Goal: Task Accomplishment & Management: Use online tool/utility

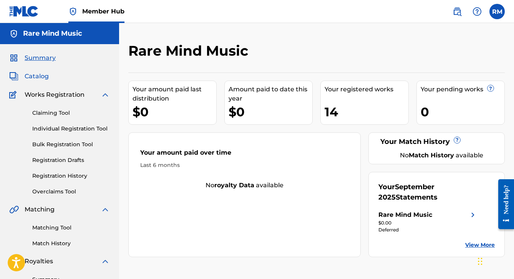
click at [34, 74] on span "Catalog" at bounding box center [37, 76] width 24 height 9
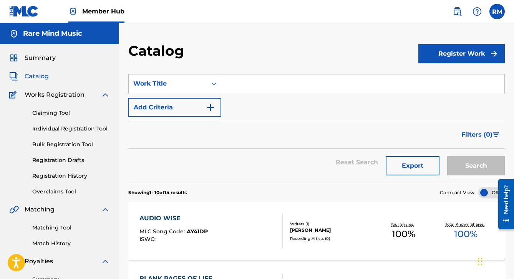
click at [185, 237] on div "ISWC :" at bounding box center [173, 240] width 68 height 6
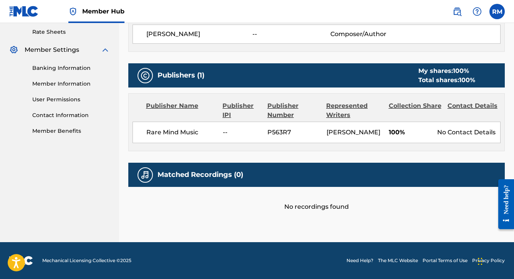
scroll to position [304, 0]
click at [499, 10] on label at bounding box center [496, 11] width 15 height 15
click at [497, 12] on input "RM Ramiro Miranda raremind1@outlook.com Notification Preferences Profile Log out" at bounding box center [497, 12] width 0 height 0
click at [285, 63] on div "Publishers (1) My shares: 100 % Total shares: 100 %" at bounding box center [316, 75] width 377 height 24
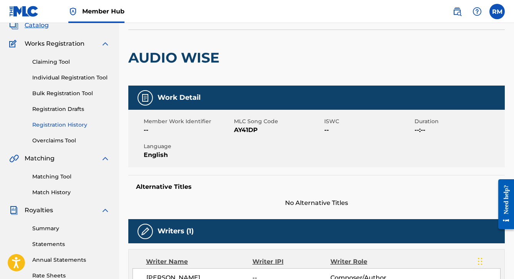
scroll to position [56, 0]
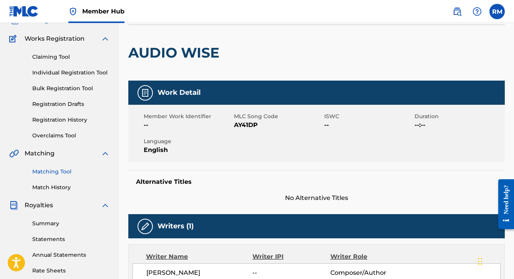
click at [58, 171] on link "Matching Tool" at bounding box center [71, 172] width 78 height 8
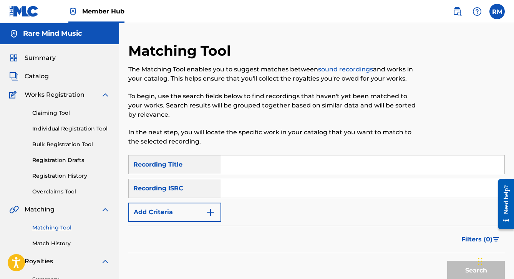
click at [242, 166] on input "Search Form" at bounding box center [362, 165] width 283 height 18
type input "Audio Wise"
click at [476, 271] on button "Search" at bounding box center [476, 270] width 58 height 19
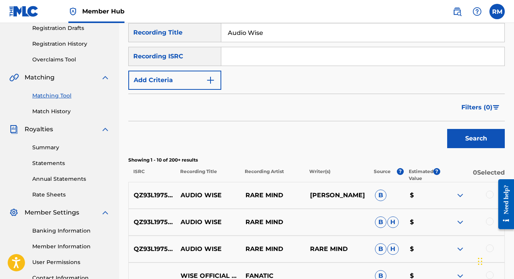
scroll to position [133, 0]
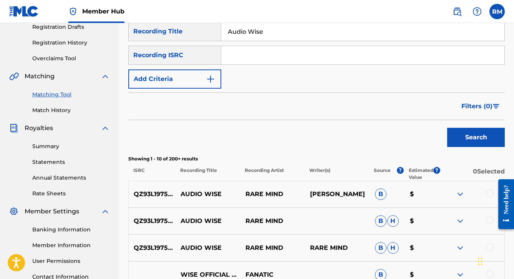
click at [460, 195] on img at bounding box center [460, 194] width 9 height 9
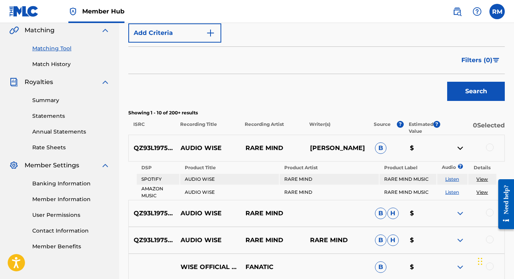
scroll to position [179, 0]
click at [380, 149] on span "B" at bounding box center [381, 149] width 12 height 12
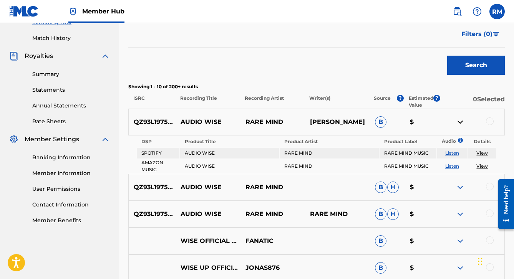
scroll to position [206, 0]
click at [481, 154] on link "View" at bounding box center [482, 153] width 12 height 6
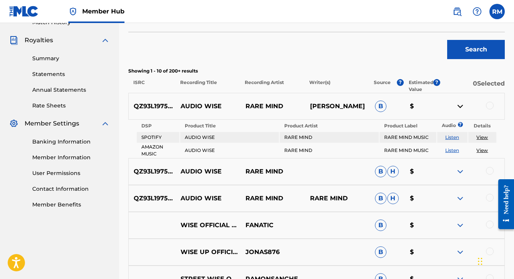
scroll to position [222, 0]
click at [391, 172] on span "H" at bounding box center [393, 172] width 12 height 12
click at [461, 172] on img at bounding box center [460, 171] width 9 height 9
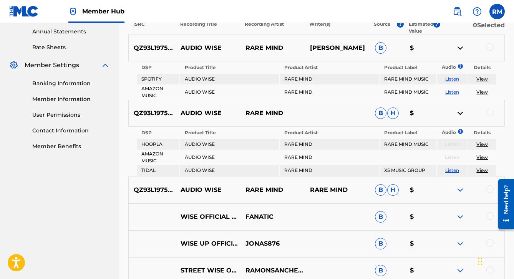
scroll to position [281, 0]
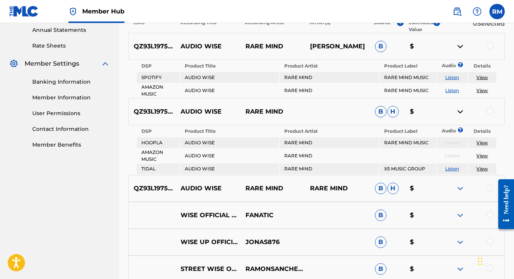
click at [412, 114] on p "$" at bounding box center [422, 111] width 35 height 9
click at [451, 169] on link "Listen" at bounding box center [452, 169] width 14 height 6
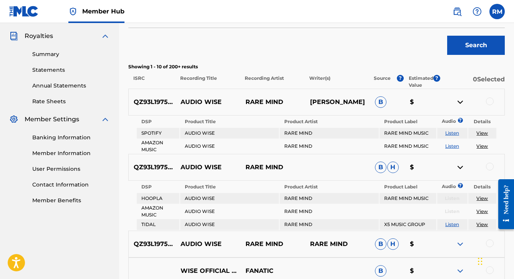
scroll to position [224, 0]
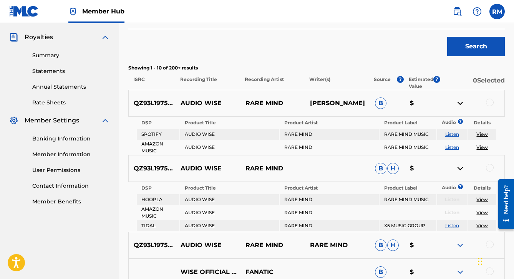
click at [204, 131] on td "AUDIO WISE" at bounding box center [229, 134] width 99 height 11
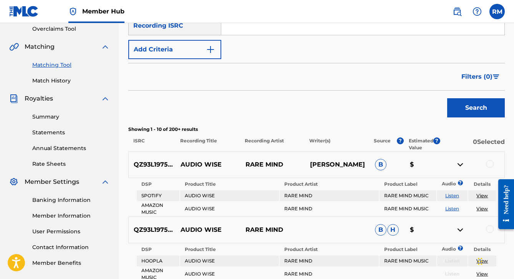
scroll to position [164, 0]
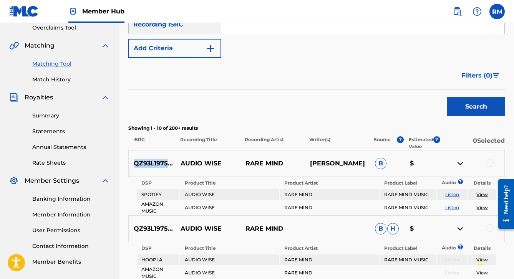
drag, startPoint x: 135, startPoint y: 164, endPoint x: 179, endPoint y: 166, distance: 44.2
click at [179, 166] on div "QZ93L1975307 AUDIO WISE RARE MIND RAMIRO MIRANDA B $" at bounding box center [316, 163] width 377 height 27
copy p "QZ93L1975307"
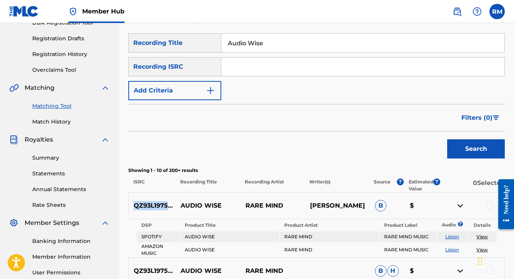
scroll to position [119, 0]
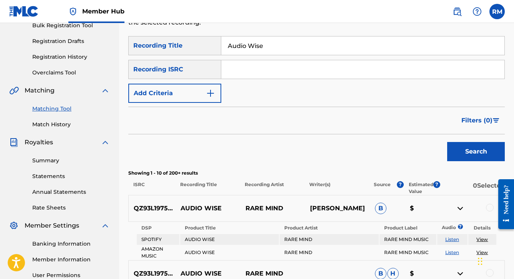
click at [234, 69] on input "Search Form" at bounding box center [362, 69] width 283 height 18
paste input "QZ93L1975307"
type input "QZ93L1975307"
click at [476, 150] on button "Search" at bounding box center [476, 151] width 58 height 19
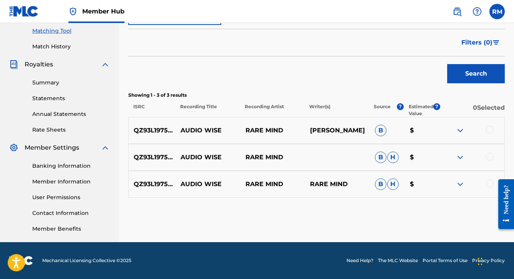
scroll to position [197, 0]
click at [488, 127] on div at bounding box center [490, 130] width 8 height 8
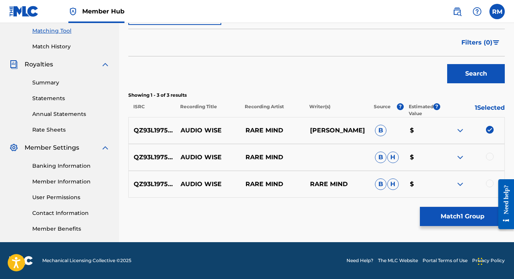
click at [490, 154] on div at bounding box center [490, 157] width 8 height 8
click at [491, 184] on div at bounding box center [490, 184] width 8 height 8
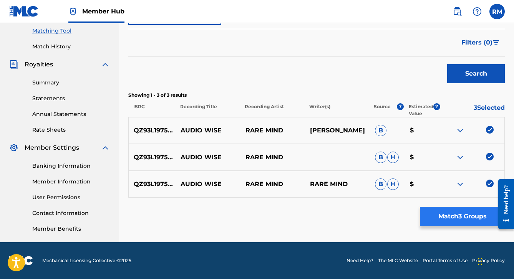
click at [445, 217] on button "Match 3 Groups" at bounding box center [462, 216] width 85 height 19
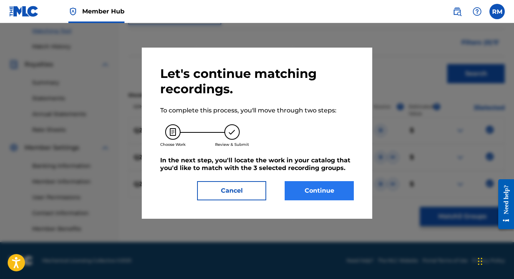
click at [294, 188] on button "Continue" at bounding box center [319, 190] width 69 height 19
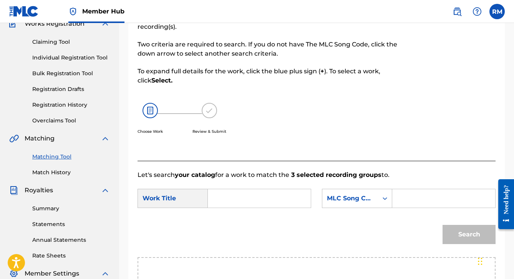
scroll to position [80, 0]
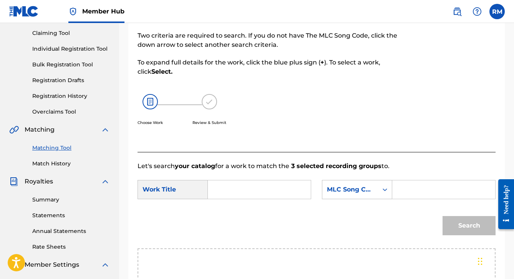
click at [229, 192] on input "Search Form" at bounding box center [259, 190] width 90 height 18
type input "Connected Earth"
click at [399, 199] on input "Search Form" at bounding box center [444, 190] width 90 height 18
click at [381, 194] on icon "Search Form" at bounding box center [385, 190] width 8 height 8
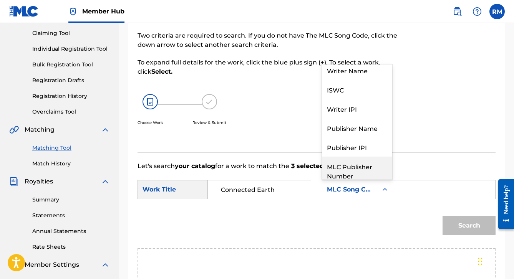
scroll to position [0, 0]
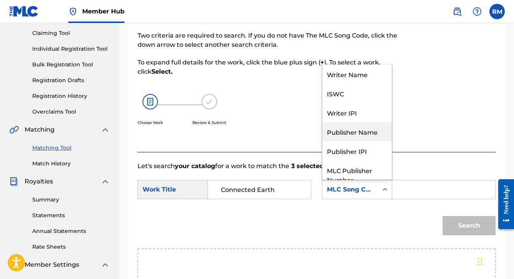
click at [322, 141] on div "Publisher Name" at bounding box center [357, 131] width 70 height 19
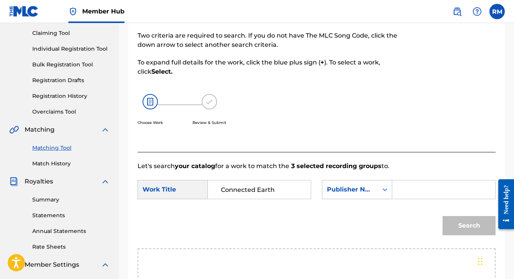
click at [399, 199] on input "Search Form" at bounding box center [444, 190] width 90 height 18
type input "Rare Mind Music"
click at [459, 236] on button "Search" at bounding box center [469, 225] width 53 height 19
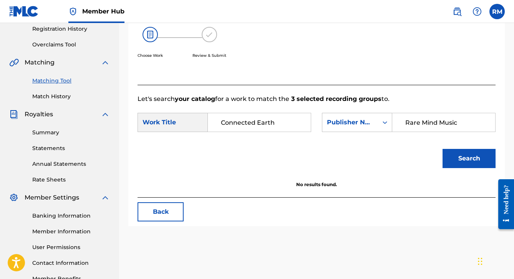
scroll to position [146, 0]
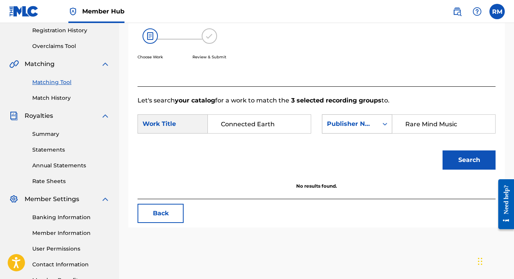
click at [381, 128] on icon "Search Form" at bounding box center [385, 124] width 8 height 8
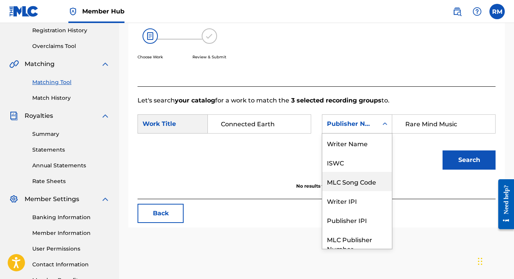
scroll to position [0, 0]
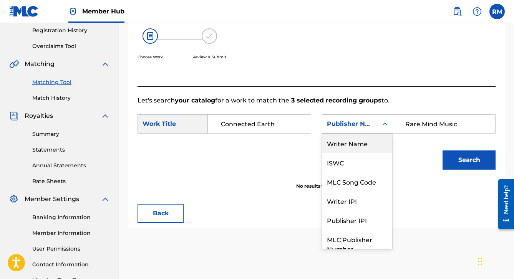
click at [322, 153] on div "Writer Name" at bounding box center [357, 143] width 70 height 19
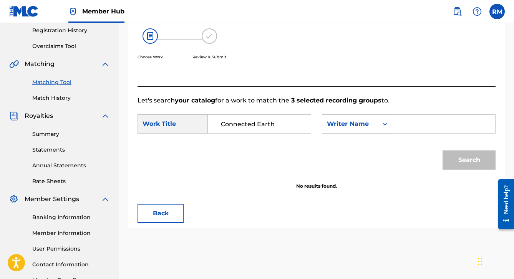
click at [399, 133] on input "Search Form" at bounding box center [444, 124] width 90 height 18
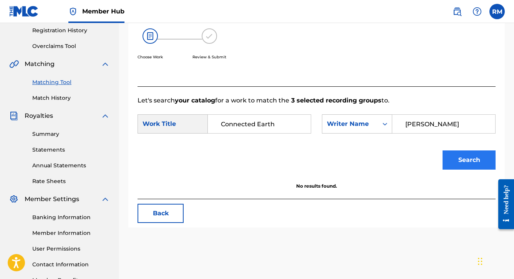
type input "Ramiro Miranda"
click at [463, 170] on button "Search" at bounding box center [469, 160] width 53 height 19
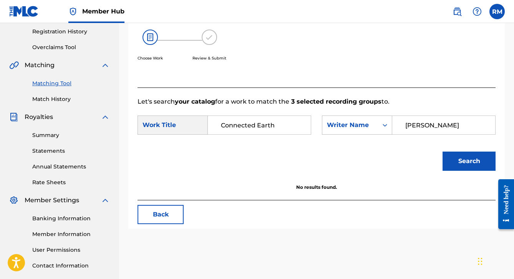
scroll to position [144, 0]
click at [284, 128] on input "Connected Earth" at bounding box center [259, 125] width 90 height 18
type input "C"
type input "Audio Wise"
click at [399, 134] on input "Ramiro Miranda" at bounding box center [444, 125] width 90 height 18
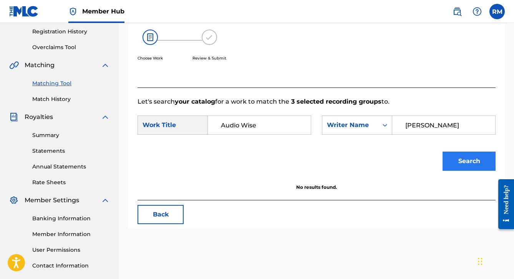
click at [451, 171] on button "Search" at bounding box center [469, 161] width 53 height 19
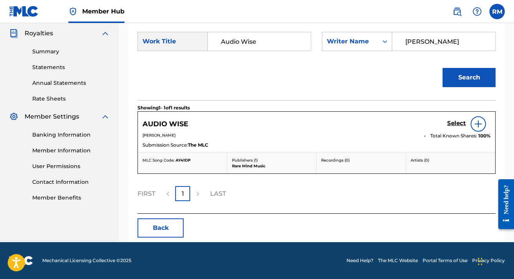
scroll to position [252, 0]
click at [477, 122] on img at bounding box center [478, 123] width 9 height 9
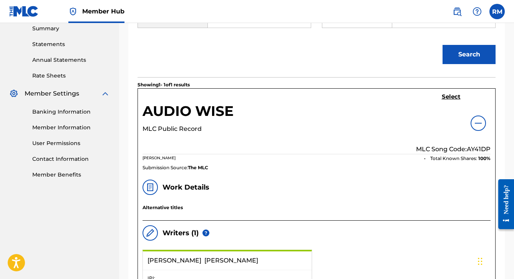
scroll to position [246, 0]
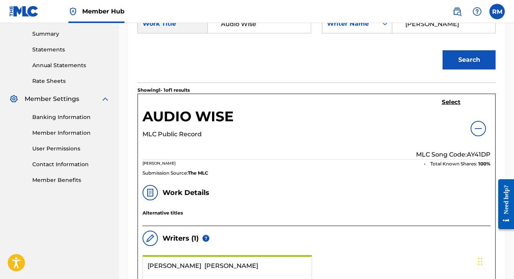
click at [475, 133] on img at bounding box center [478, 128] width 9 height 9
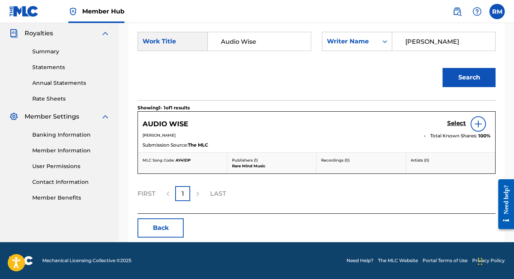
scroll to position [252, 0]
click at [450, 123] on h5 "Select" at bounding box center [456, 123] width 19 height 7
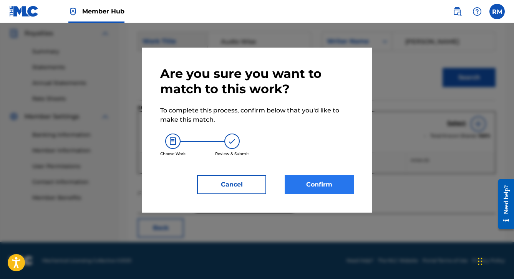
click at [302, 186] on button "Confirm" at bounding box center [319, 184] width 69 height 19
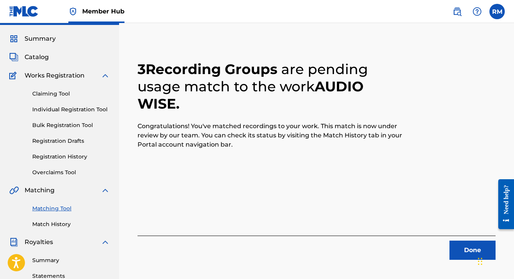
scroll to position [18, 0]
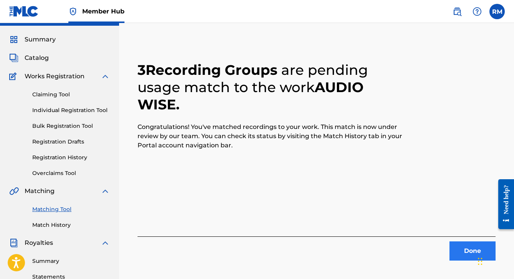
click at [461, 249] on button "Done" at bounding box center [473, 251] width 46 height 19
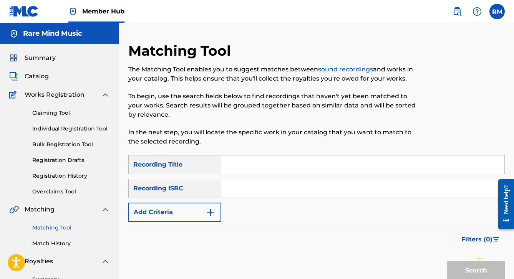
scroll to position [0, 0]
click at [232, 169] on input "Search Form" at bounding box center [362, 165] width 283 height 18
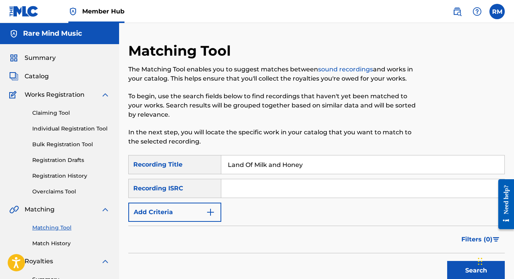
click at [476, 271] on button "Search" at bounding box center [476, 270] width 58 height 19
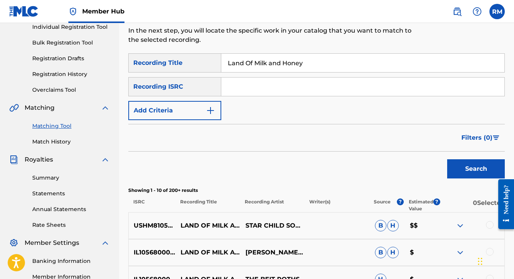
scroll to position [101, 0]
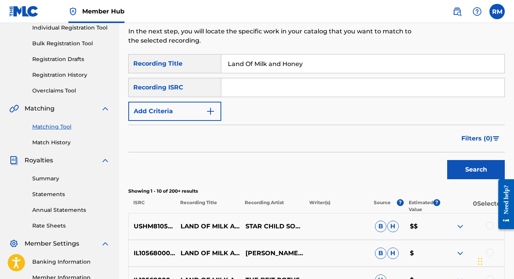
click at [211, 86] on div "Recording ISRC" at bounding box center [174, 87] width 93 height 19
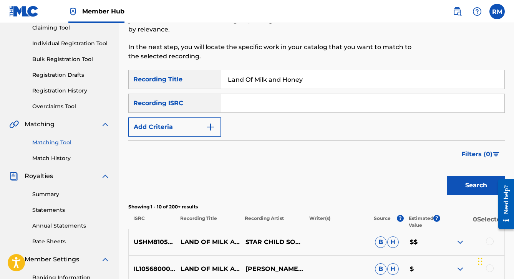
scroll to position [79, 0]
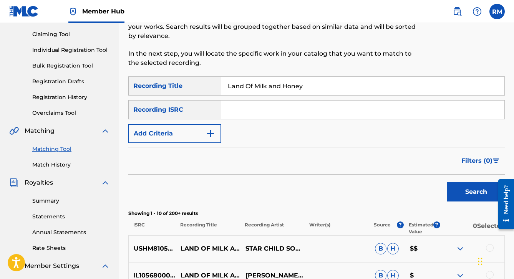
click at [280, 87] on input "Land Of Milk and Honey" at bounding box center [362, 86] width 283 height 18
type input "Land Of Milk & Honey"
click at [245, 108] on input "Search Form" at bounding box center [362, 110] width 283 height 18
paste input "QZ93L1975309"
type input "QZ93L1975309"
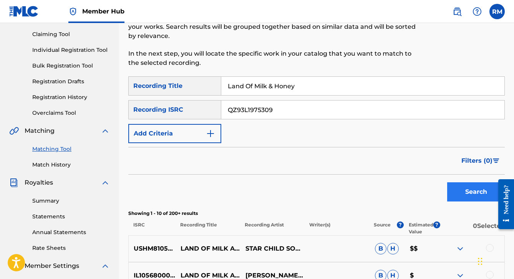
click at [474, 191] on button "Search" at bounding box center [476, 192] width 58 height 19
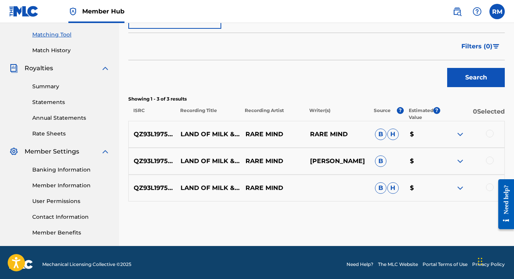
scroll to position [194, 0]
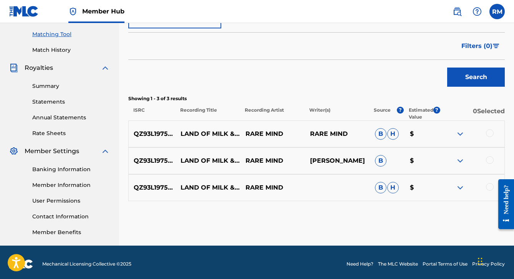
click at [492, 135] on div at bounding box center [490, 133] width 8 height 8
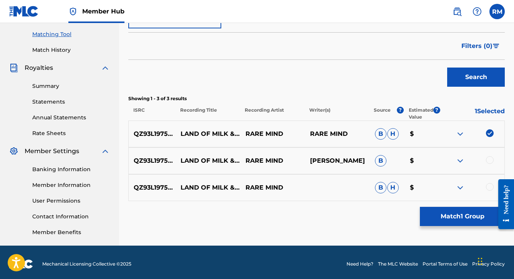
click at [491, 159] on div at bounding box center [490, 160] width 8 height 8
click at [486, 189] on div at bounding box center [472, 187] width 65 height 9
click at [488, 189] on div at bounding box center [490, 187] width 8 height 8
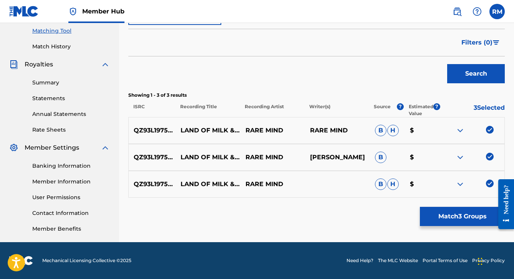
scroll to position [197, 0]
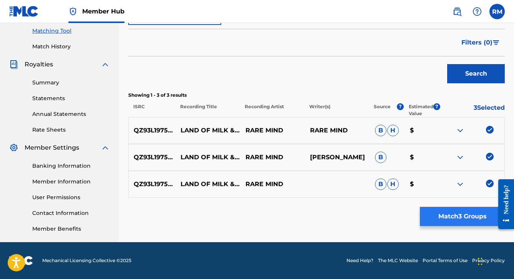
click at [450, 217] on button "Match 3 Groups" at bounding box center [462, 216] width 85 height 19
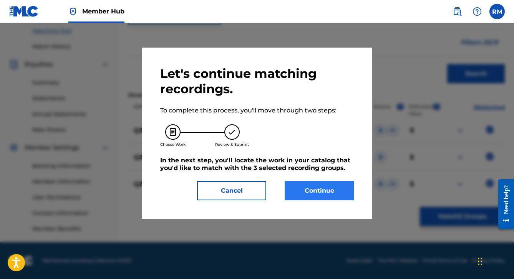
click at [322, 190] on button "Continue" at bounding box center [319, 190] width 69 height 19
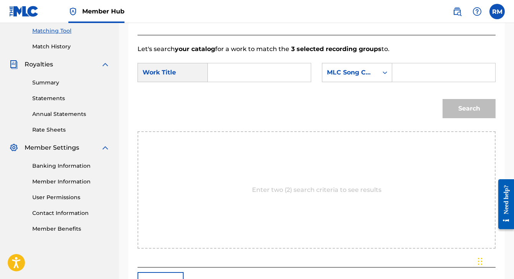
click at [222, 74] on input "Search Form" at bounding box center [259, 72] width 90 height 18
click at [224, 104] on div "land of milk & honey" at bounding box center [220, 103] width 13 height 41
type input "land of milk & honey"
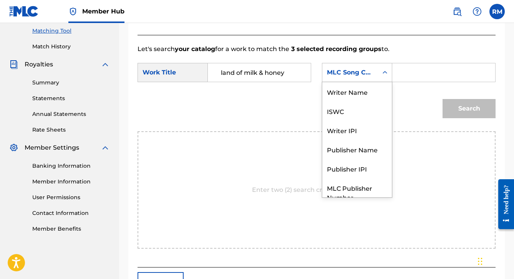
click at [381, 76] on icon "Search Form" at bounding box center [385, 73] width 8 height 8
click at [322, 159] on div "Publisher Name" at bounding box center [357, 149] width 70 height 19
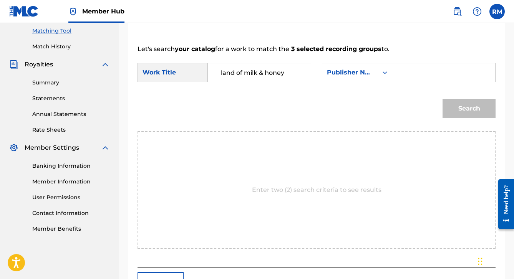
click at [399, 82] on input "Search Form" at bounding box center [444, 72] width 90 height 18
type input "Rare Mind Music"
click at [463, 118] on button "Search" at bounding box center [469, 108] width 53 height 19
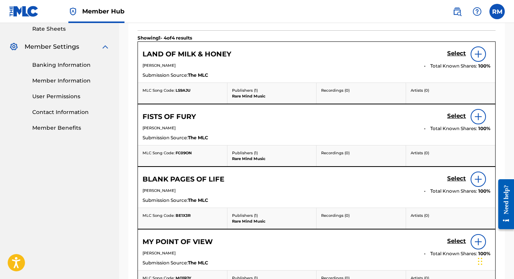
scroll to position [300, 0]
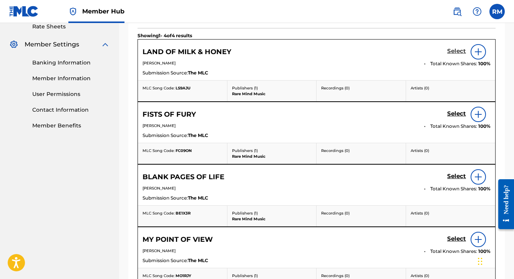
click at [458, 55] on h5 "Select" at bounding box center [456, 51] width 19 height 7
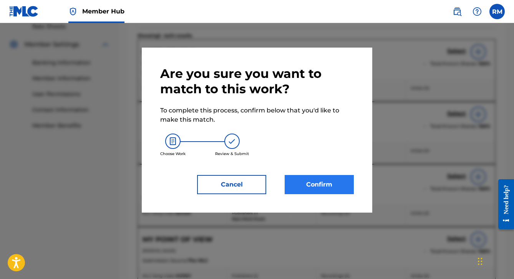
click at [314, 181] on button "Confirm" at bounding box center [319, 184] width 69 height 19
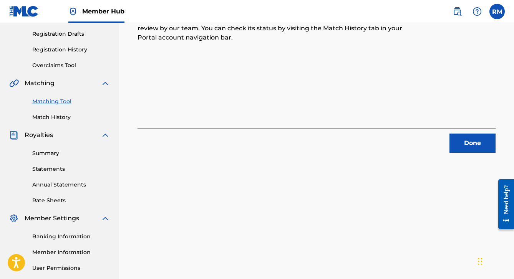
scroll to position [131, 0]
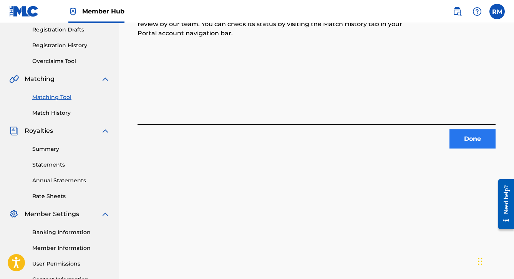
click at [458, 133] on button "Done" at bounding box center [473, 138] width 46 height 19
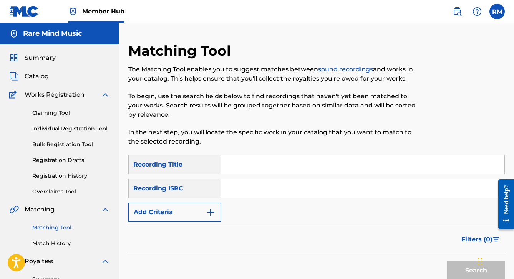
scroll to position [0, 0]
click at [42, 76] on span "Catalog" at bounding box center [37, 76] width 24 height 9
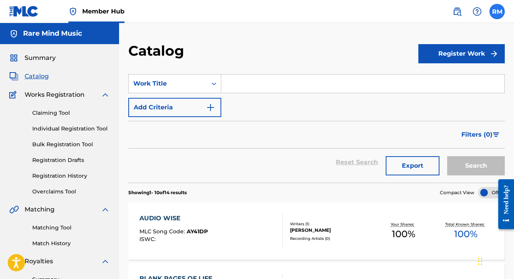
click at [495, 15] on label at bounding box center [496, 11] width 15 height 15
click at [497, 12] on input "RM Ramiro Miranda raremind1@outlook.com Notification Preferences Profile Log out" at bounding box center [497, 12] width 0 height 0
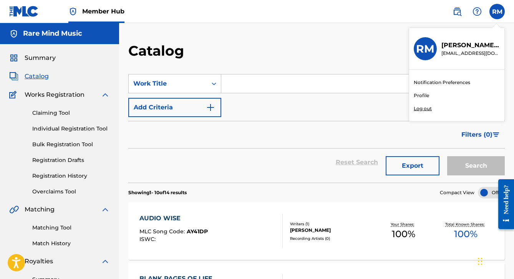
click at [317, 45] on div "Catalog" at bounding box center [273, 53] width 290 height 23
